Goal: Entertainment & Leisure: Consume media (video, audio)

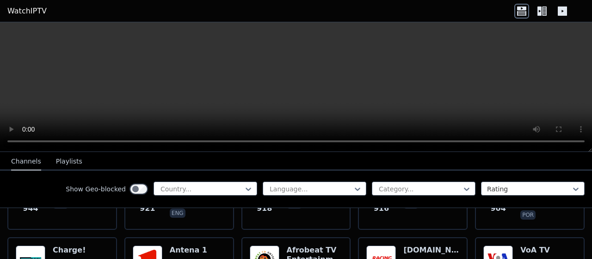
scroll to position [1212, 0]
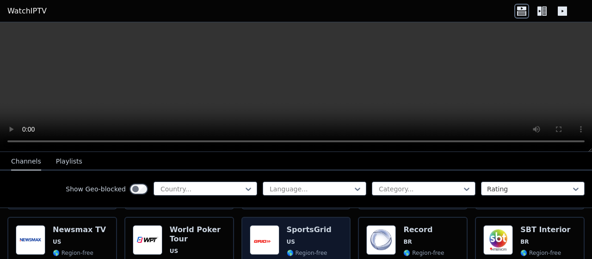
click at [294, 249] on span "🌎 Region-free" at bounding box center [307, 252] width 41 height 7
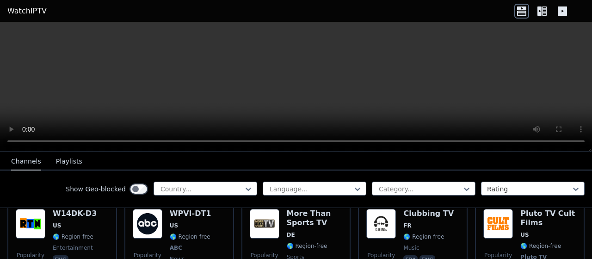
scroll to position [1778, 0]
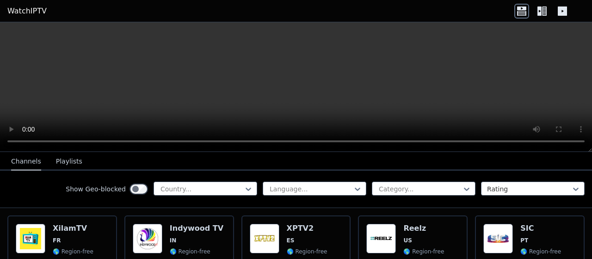
click at [569, 9] on icon at bounding box center [562, 11] width 15 height 15
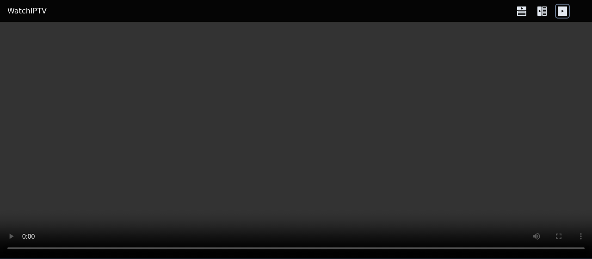
click at [541, 12] on icon at bounding box center [540, 10] width 4 height 9
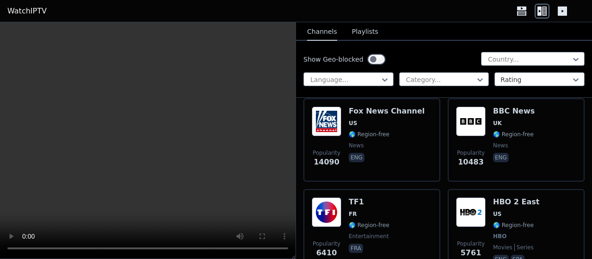
scroll to position [174, 0]
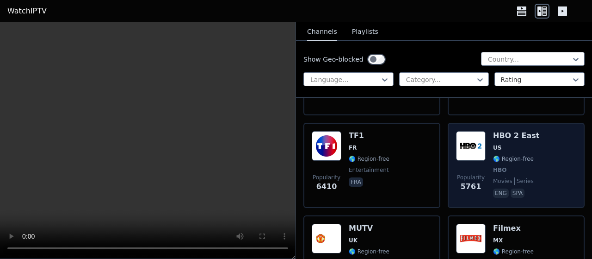
click at [482, 146] on div "Popularity 5761 HBO 2 East US 🌎 Region-free HBO movies series eng spa" at bounding box center [516, 165] width 120 height 68
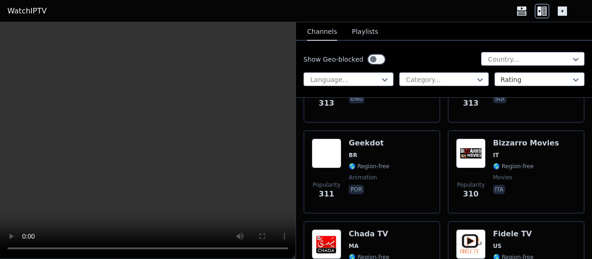
scroll to position [10984, 0]
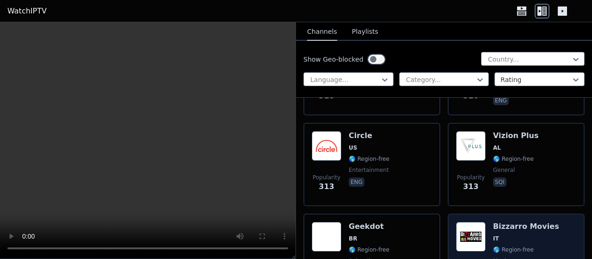
click at [469, 222] on img at bounding box center [471, 237] width 30 height 30
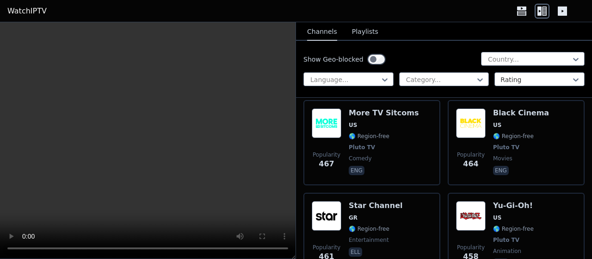
scroll to position [7035, 0]
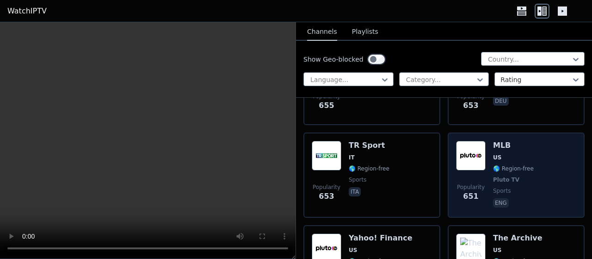
click at [472, 153] on img at bounding box center [471, 156] width 30 height 30
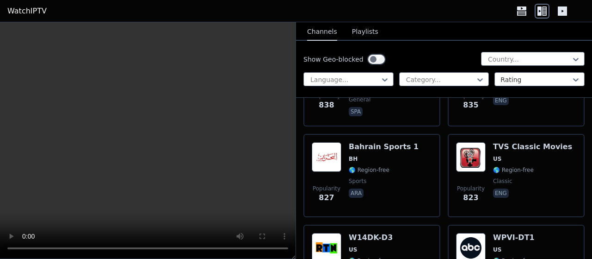
scroll to position [3609, 0]
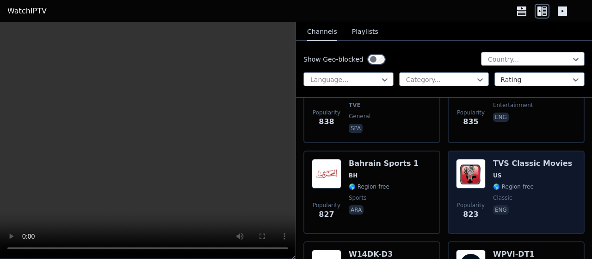
click at [468, 170] on img at bounding box center [471, 174] width 30 height 30
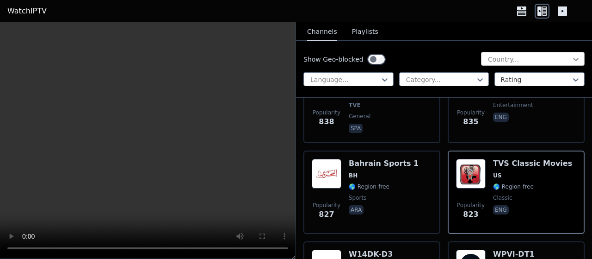
click at [572, 58] on icon at bounding box center [575, 59] width 9 height 9
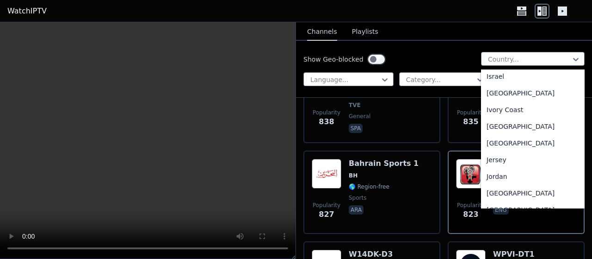
scroll to position [1465, 0]
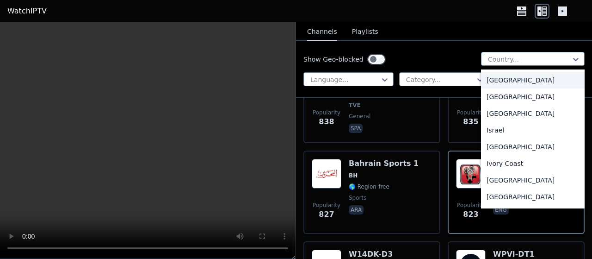
click at [483, 88] on div "[GEOGRAPHIC_DATA]" at bounding box center [533, 80] width 104 height 17
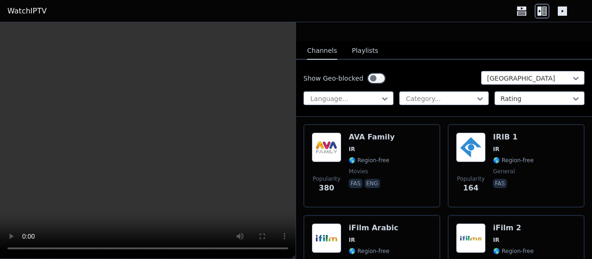
scroll to position [79, 0]
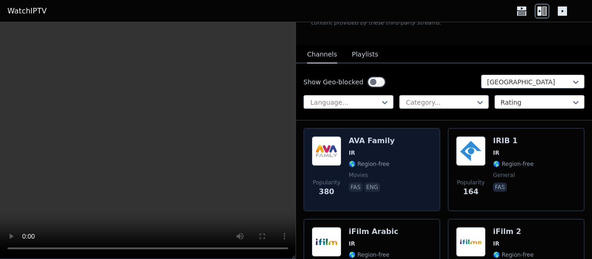
click at [369, 151] on span "IR" at bounding box center [372, 152] width 46 height 7
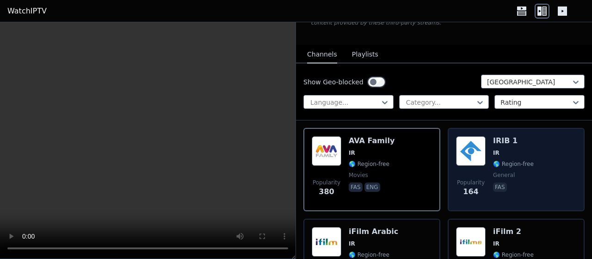
click at [476, 154] on img at bounding box center [471, 151] width 30 height 30
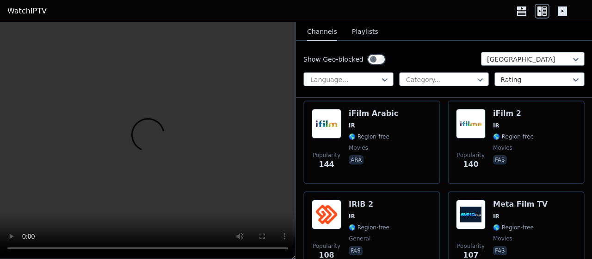
scroll to position [248, 0]
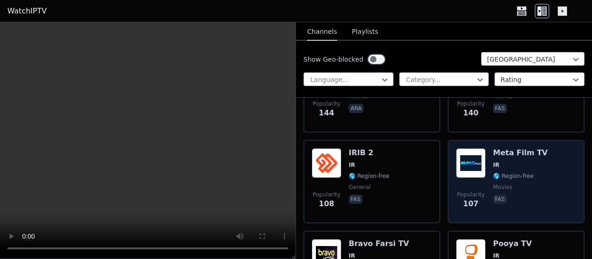
click at [476, 163] on img at bounding box center [471, 163] width 30 height 30
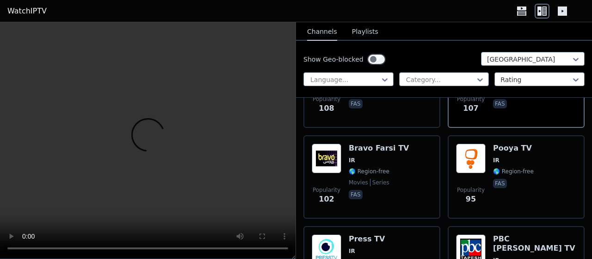
scroll to position [446, 0]
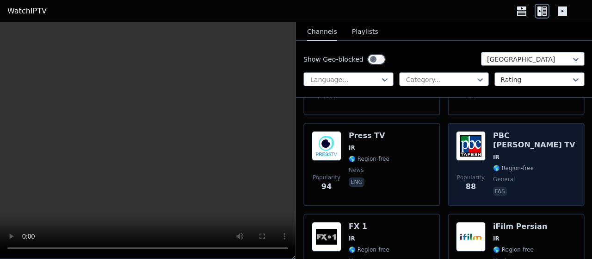
click at [479, 151] on img at bounding box center [471, 146] width 30 height 30
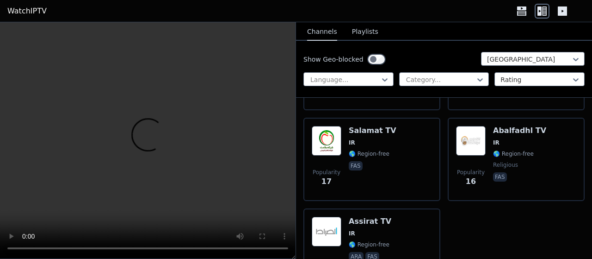
scroll to position [2035, 0]
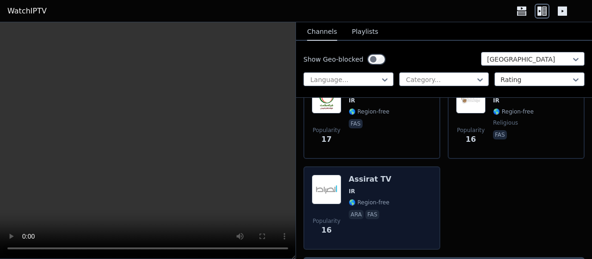
click at [347, 197] on div "Popularity 16 Assirat TV IR 🌎 Region-free ara fas" at bounding box center [372, 207] width 120 height 67
